Goal: Information Seeking & Learning: Learn about a topic

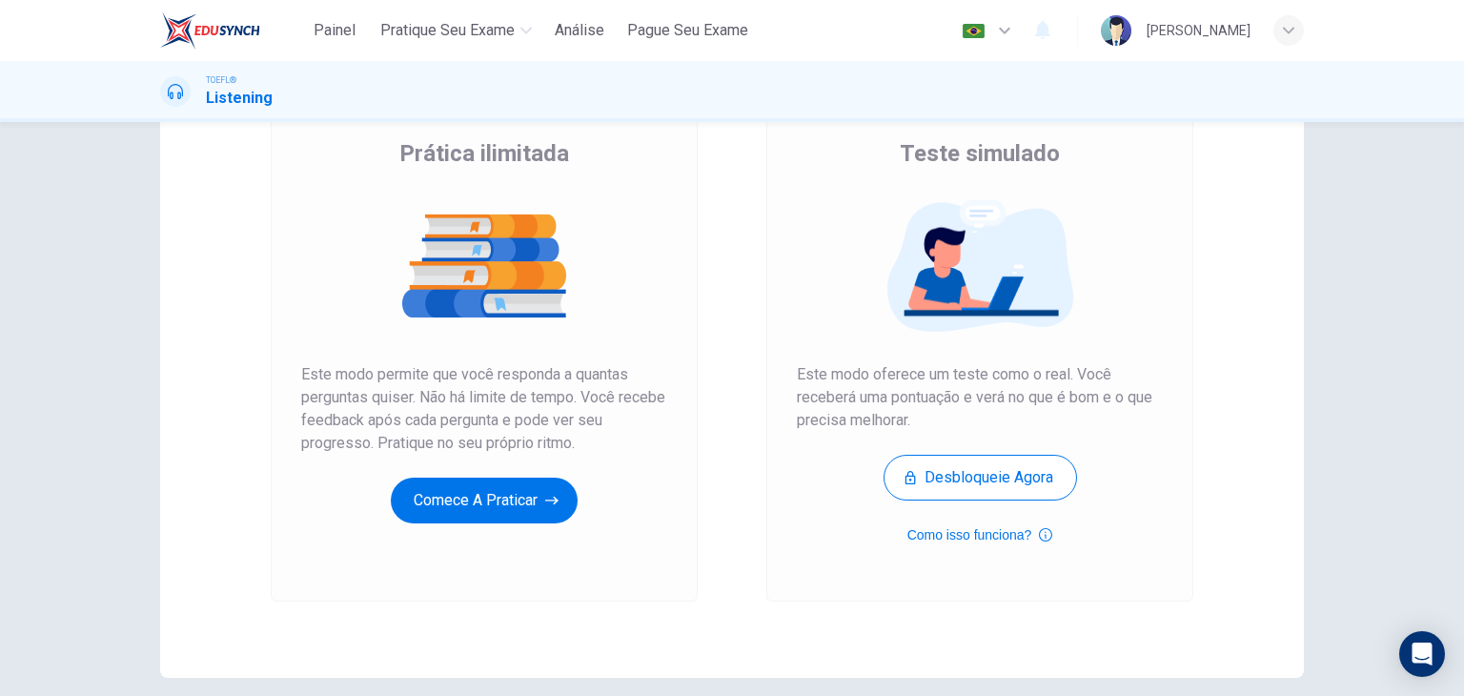
scroll to position [191, 0]
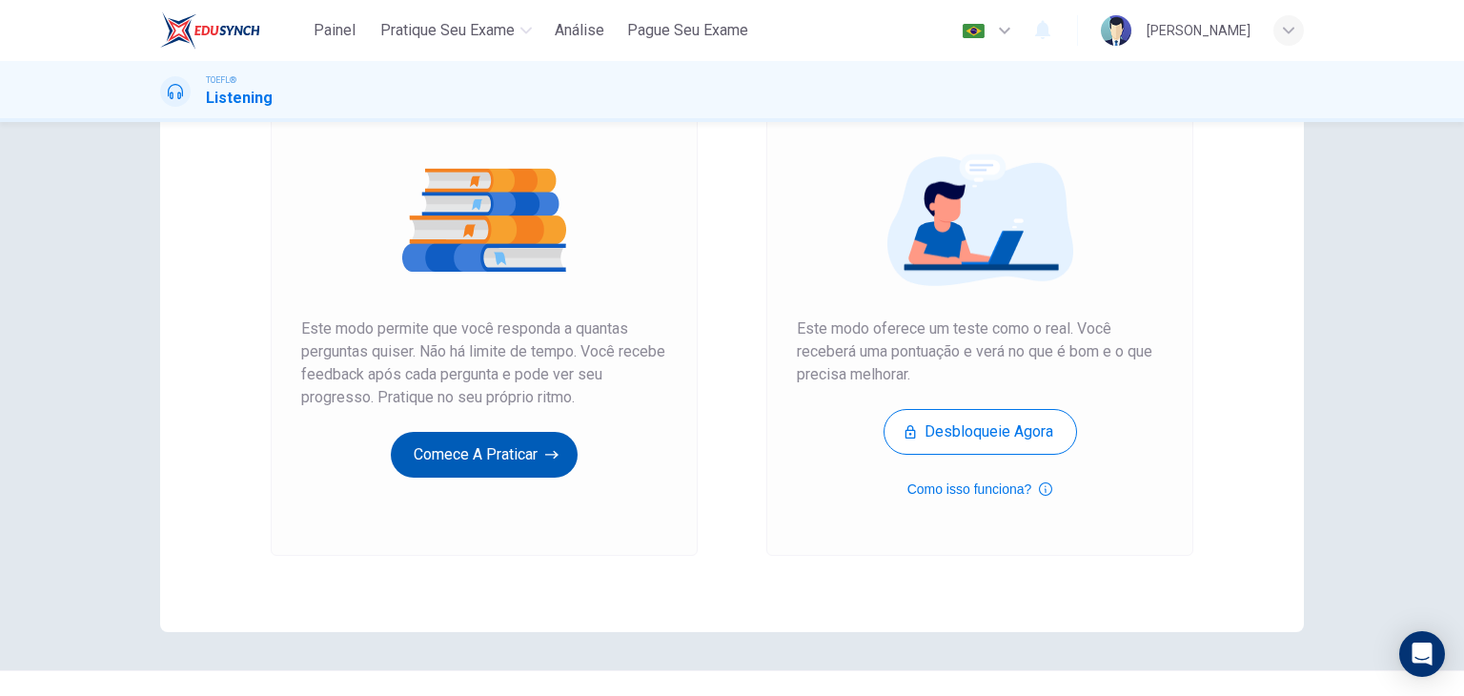
click at [519, 469] on button "Comece a praticar" at bounding box center [484, 455] width 187 height 46
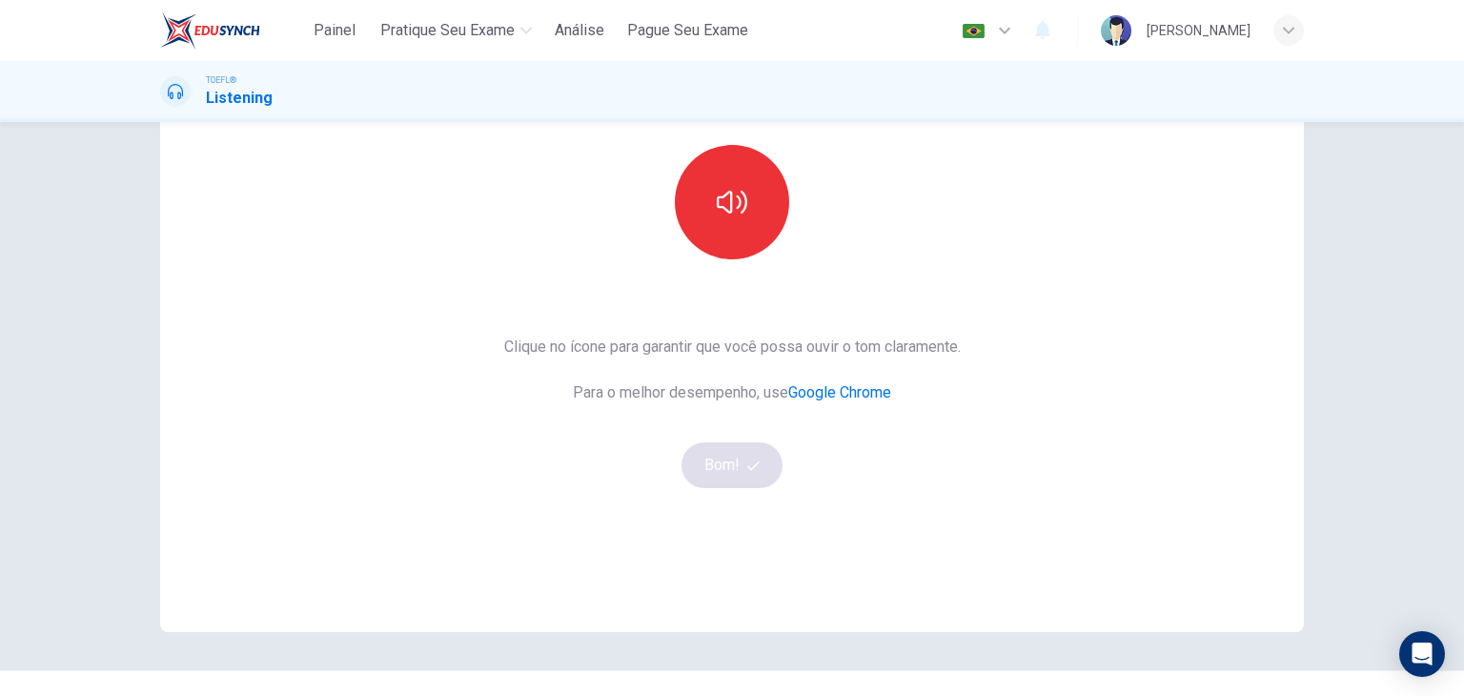
scroll to position [95, 0]
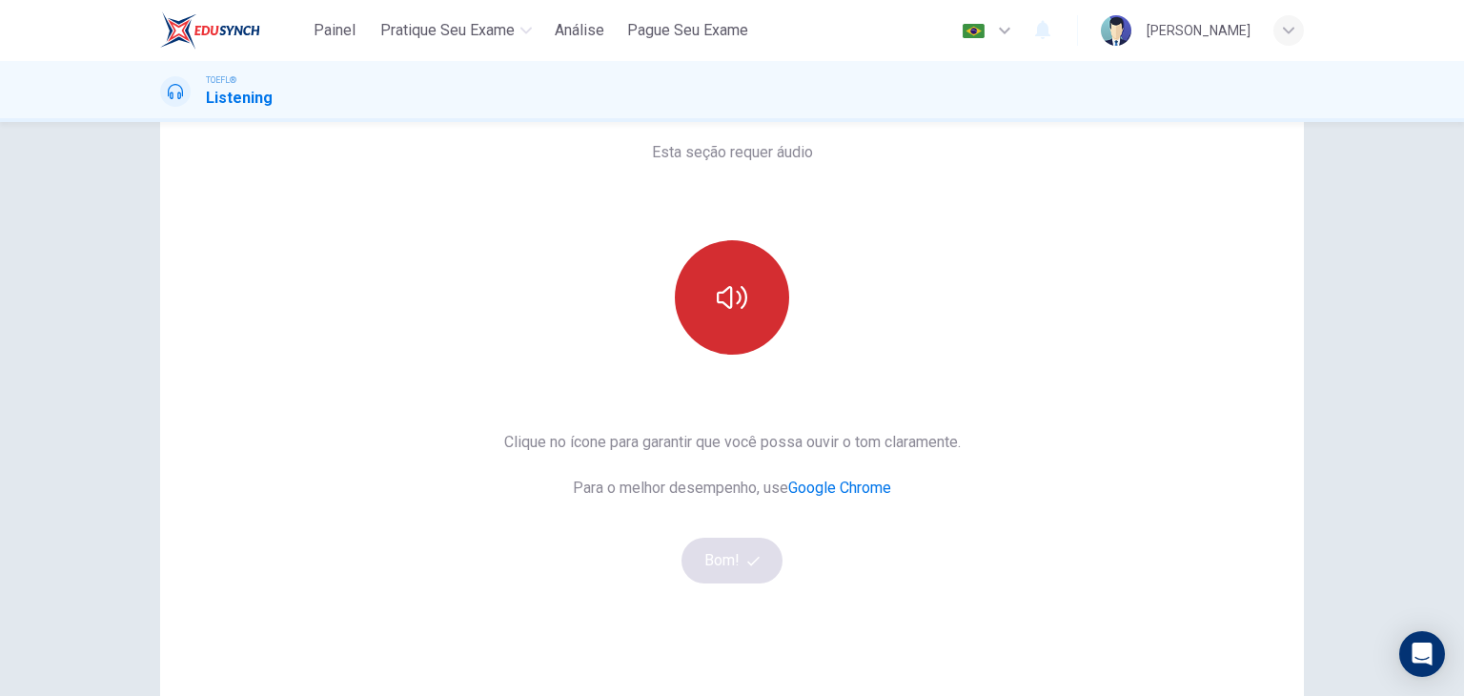
click at [719, 315] on button "button" at bounding box center [732, 297] width 114 height 114
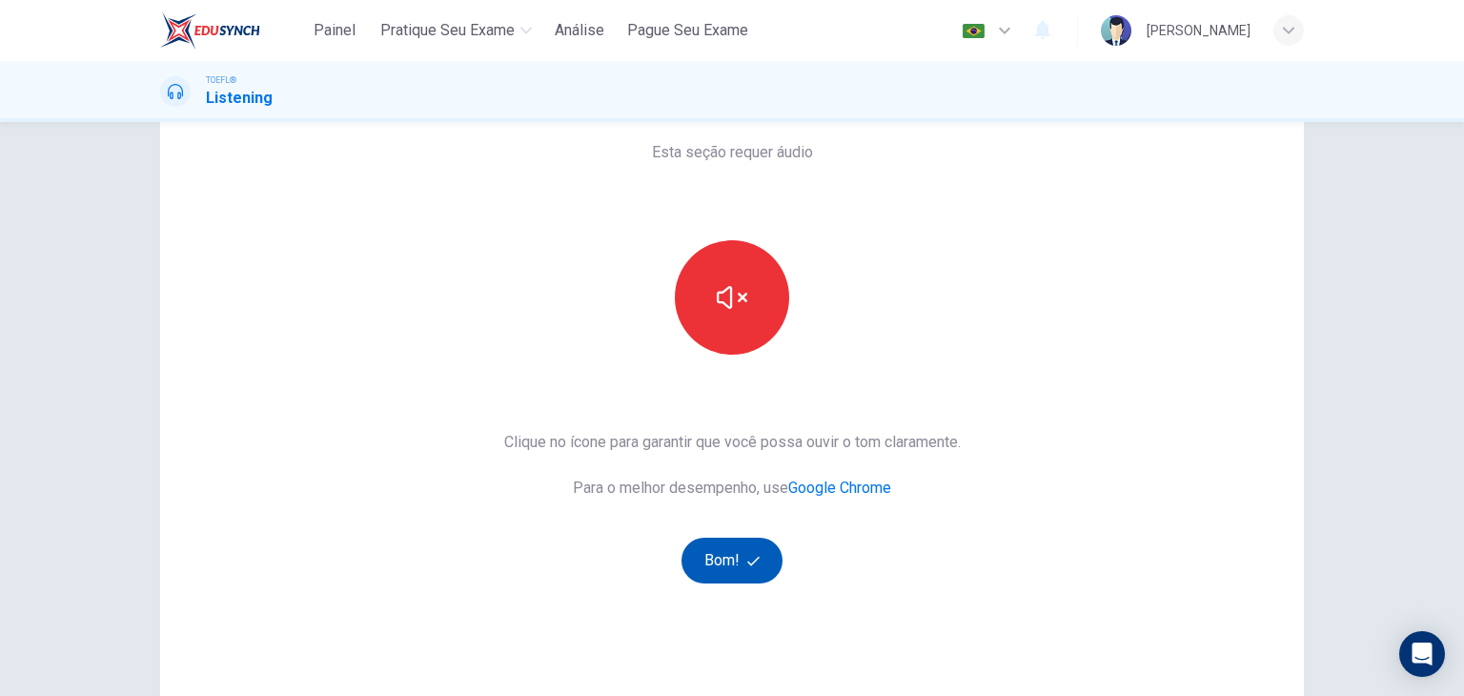
click at [726, 578] on button "Bom!" at bounding box center [733, 561] width 102 height 46
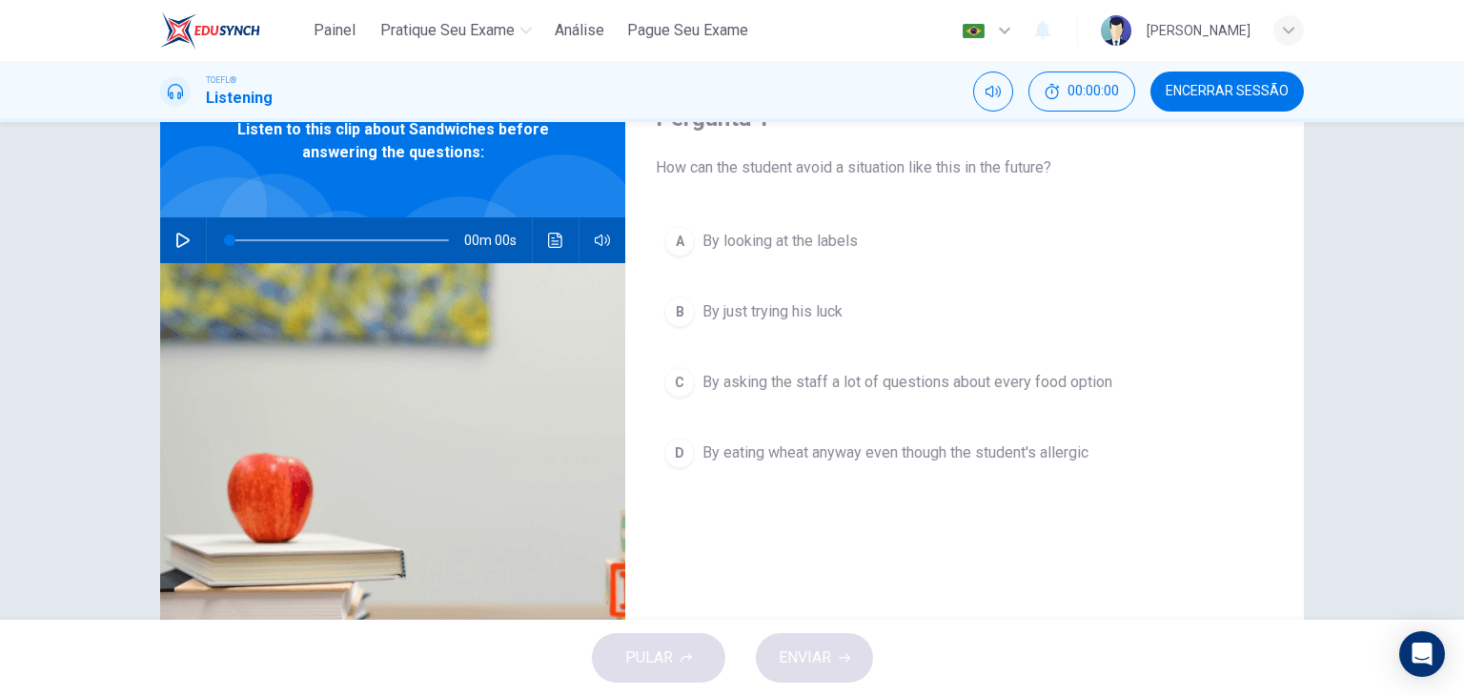
scroll to position [0, 0]
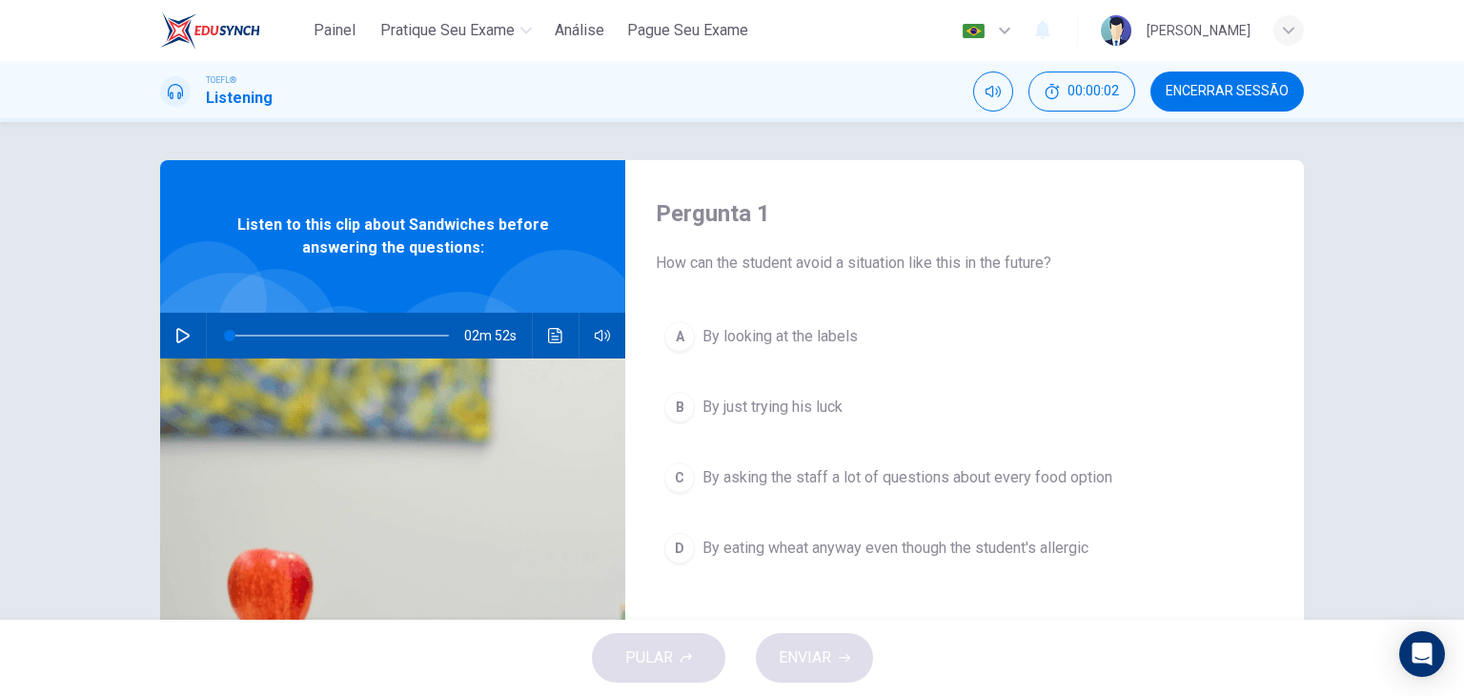
click at [187, 341] on button "button" at bounding box center [183, 336] width 31 height 46
click at [999, 90] on icon "Silenciar" at bounding box center [993, 91] width 15 height 15
click at [999, 90] on icon "Desilenciar" at bounding box center [993, 91] width 15 height 15
click at [611, 331] on button "button" at bounding box center [602, 336] width 31 height 46
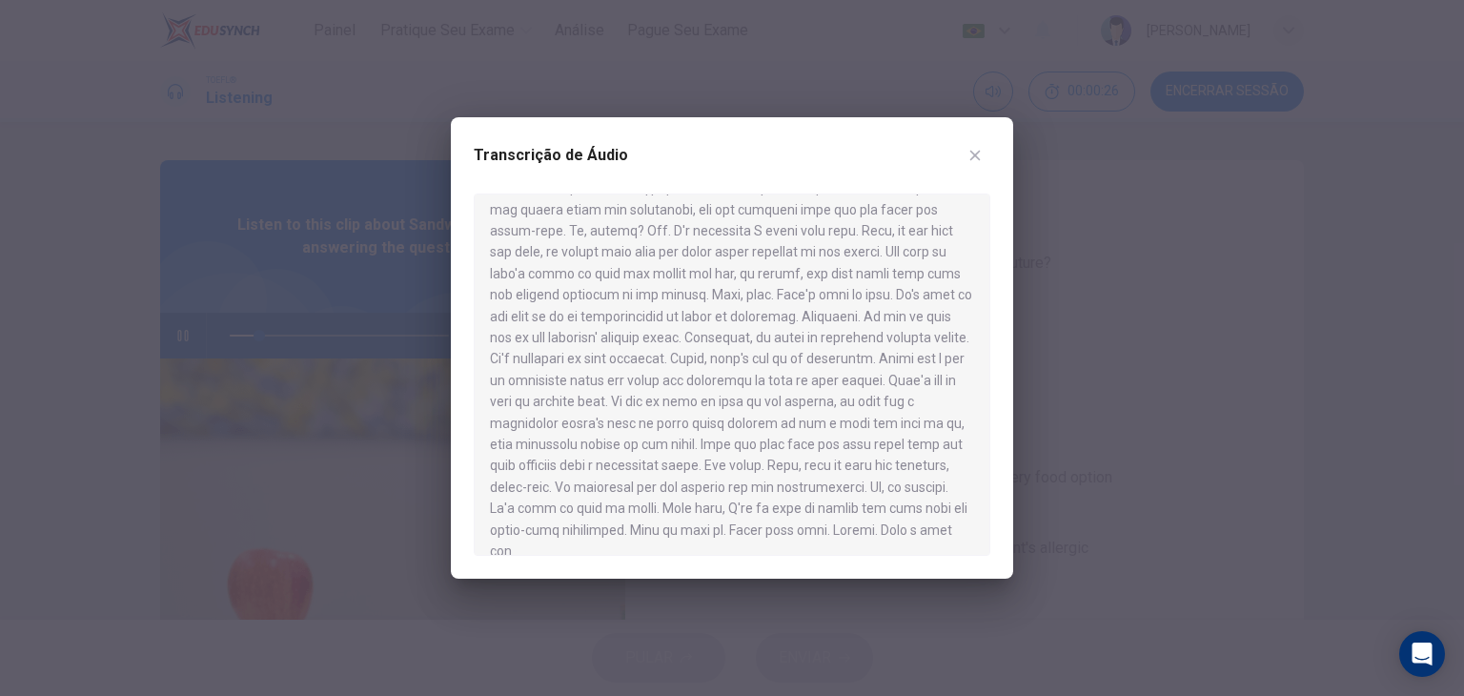
scroll to position [396, 0]
click at [974, 153] on icon "button" at bounding box center [975, 155] width 15 height 15
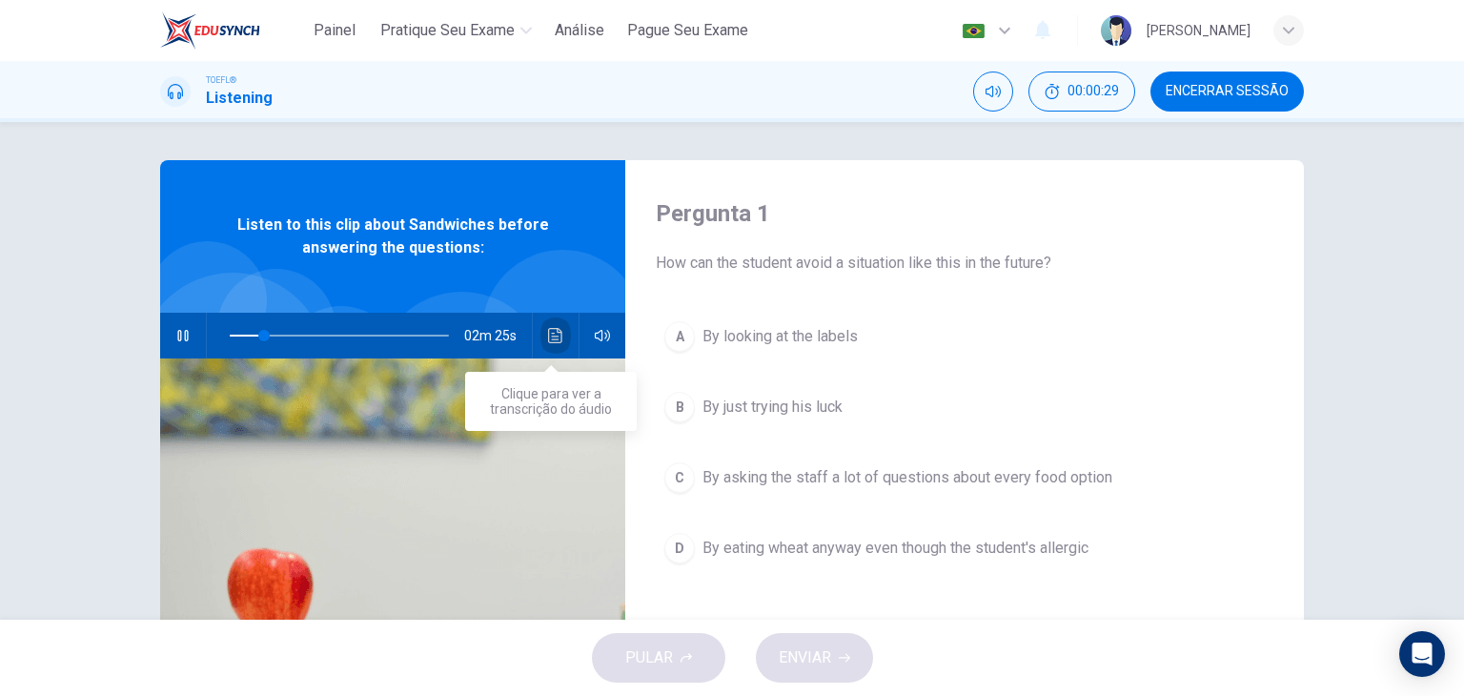
click at [553, 347] on button "Clique para ver a transcrição do áudio" at bounding box center [556, 336] width 31 height 46
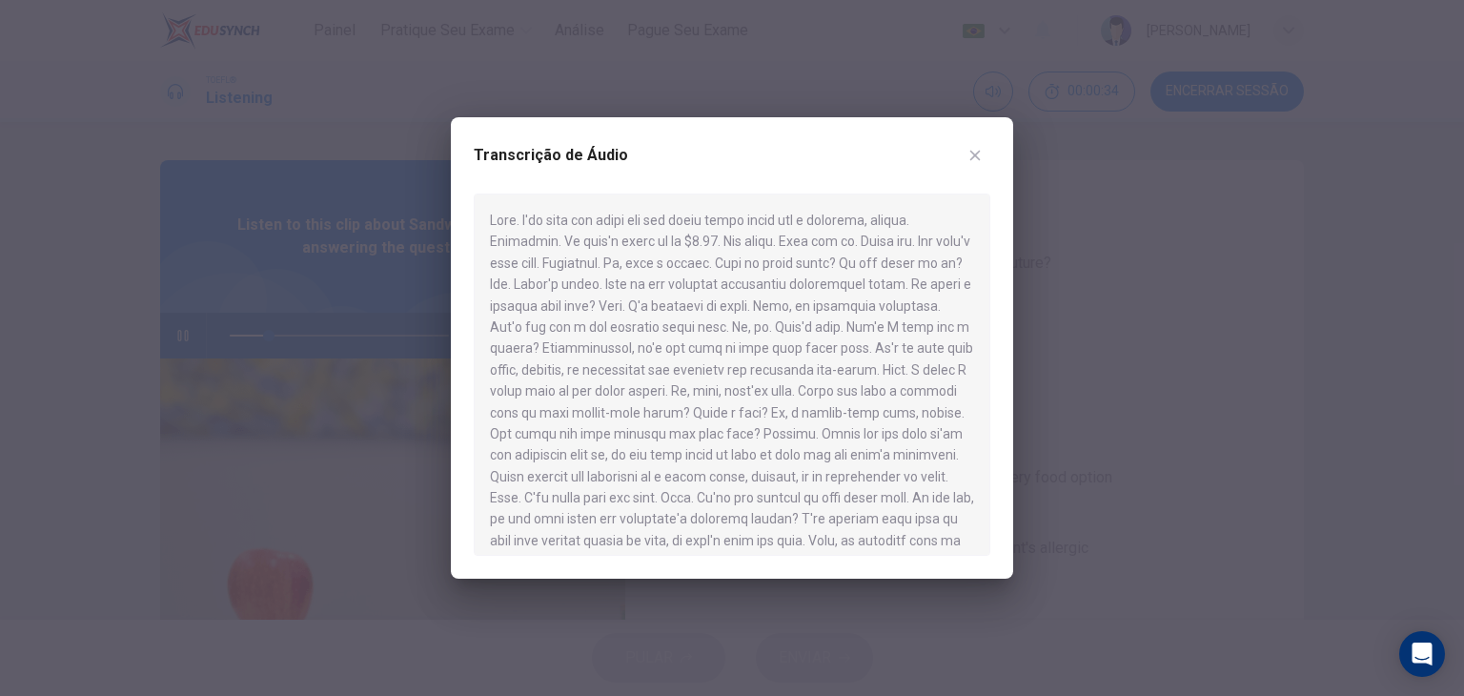
click at [1161, 380] on div at bounding box center [732, 348] width 1464 height 696
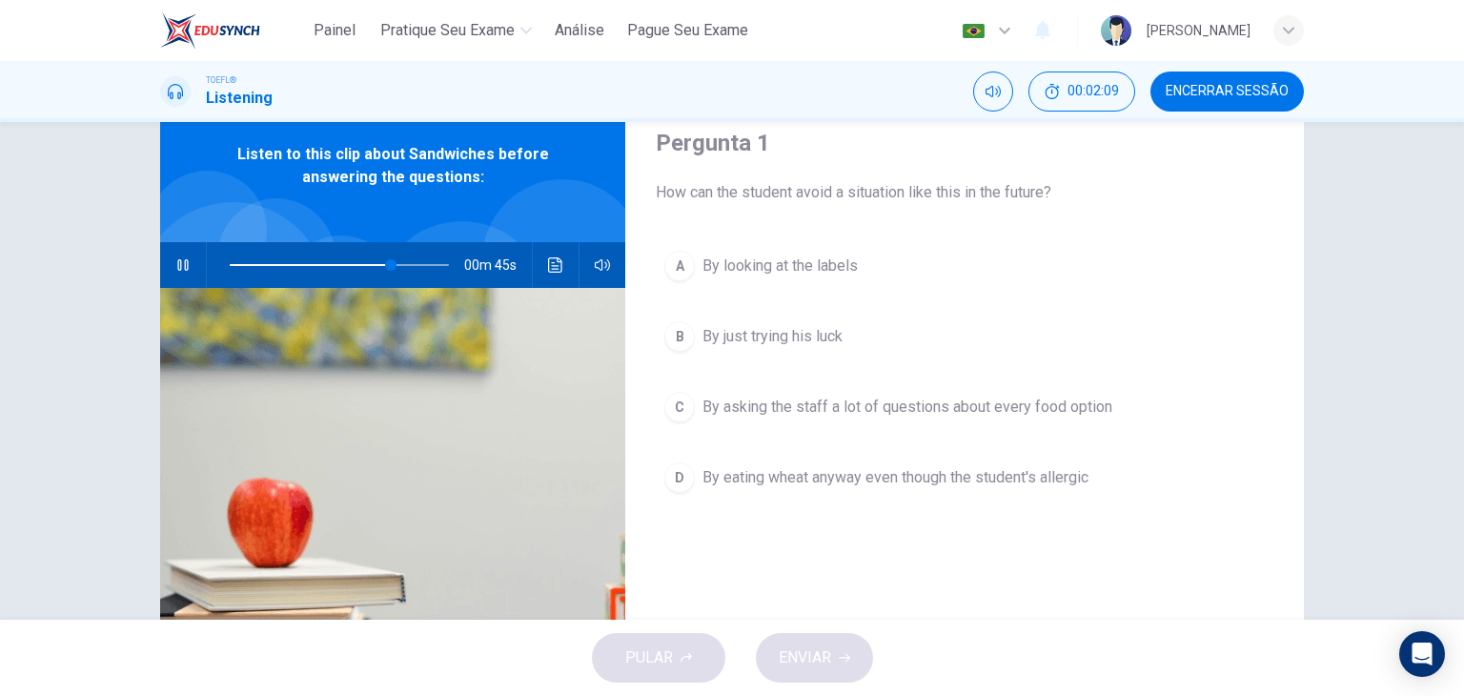
scroll to position [0, 0]
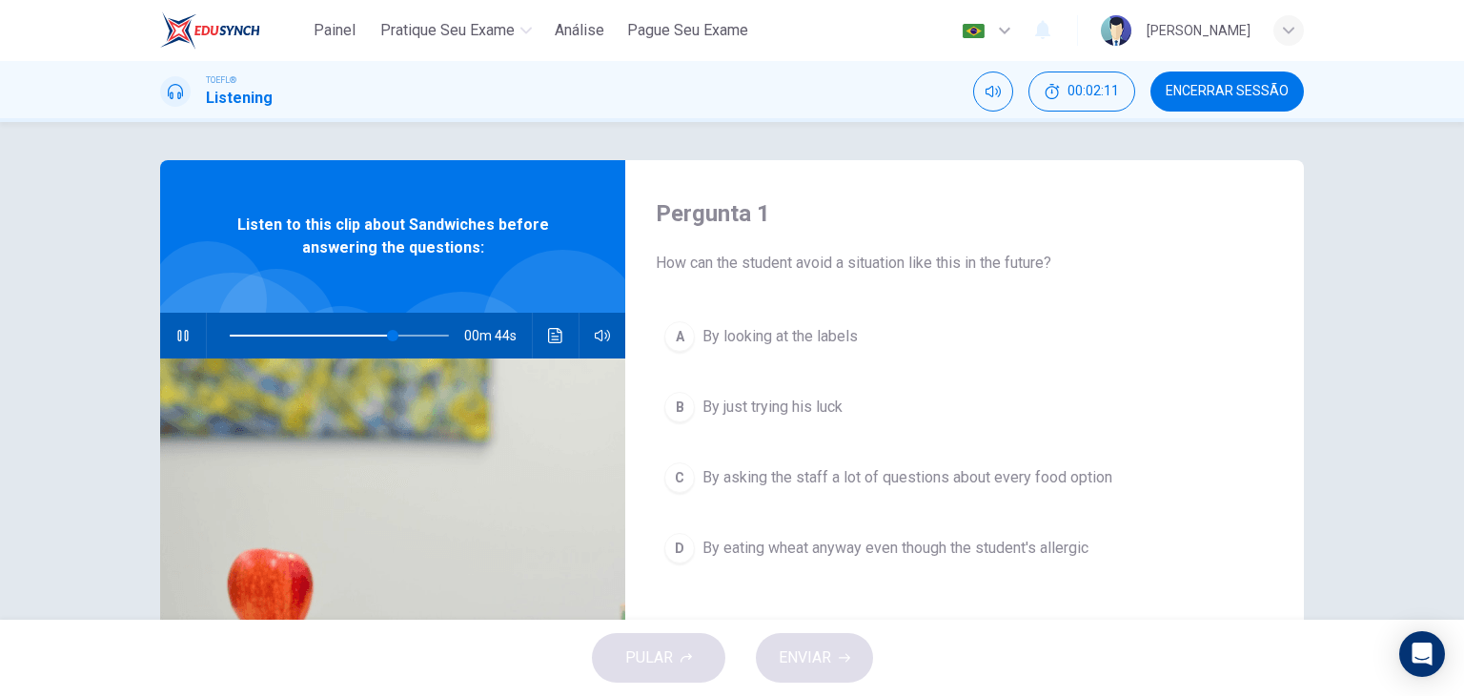
type input "75"
click at [1225, 105] on button "Encerrar Sessão" at bounding box center [1227, 92] width 153 height 40
